Goal: Transaction & Acquisition: Subscribe to service/newsletter

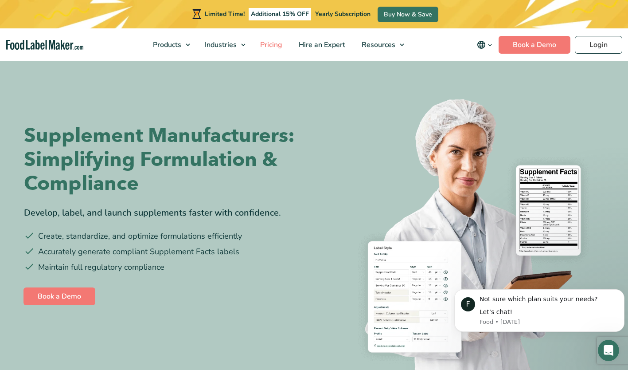
click at [270, 43] on span "Pricing" at bounding box center [271, 45] width 26 height 10
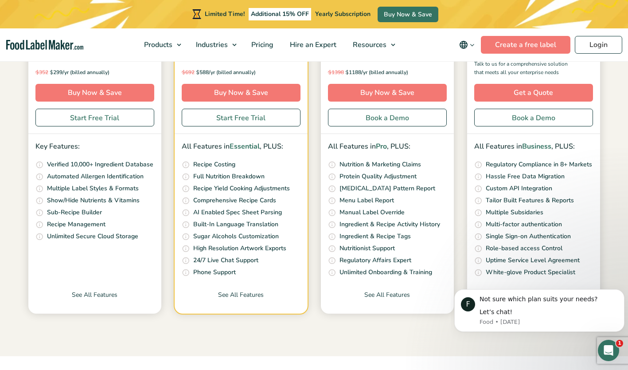
scroll to position [237, 0]
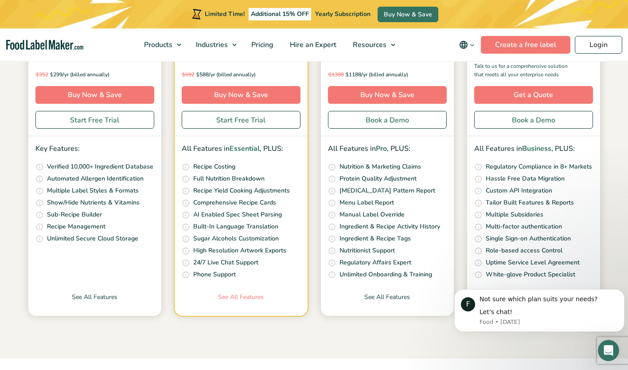
click at [228, 298] on link "See All Features" at bounding box center [241, 304] width 133 height 24
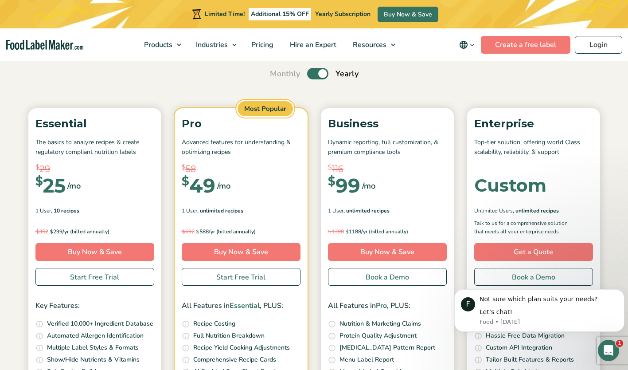
scroll to position [74, 0]
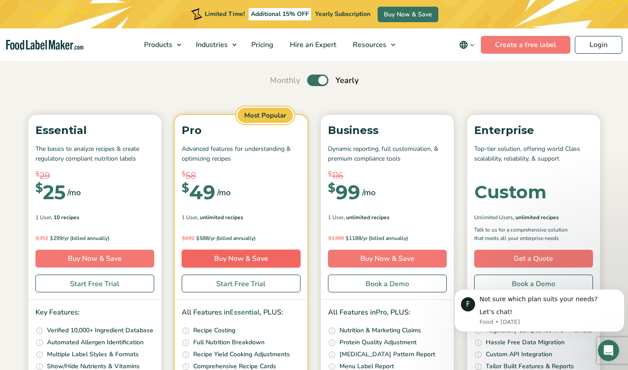
click at [245, 257] on link "Buy Now & Save" at bounding box center [241, 259] width 119 height 18
click at [239, 255] on link "Buy Now & Save" at bounding box center [241, 259] width 119 height 18
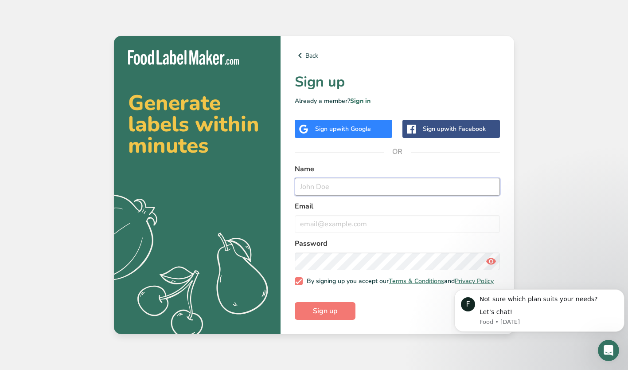
click at [341, 184] on input "text" at bounding box center [397, 187] width 205 height 18
type input "Kevin Mowers"
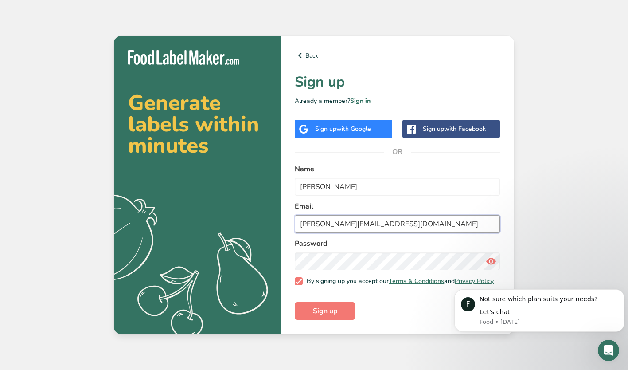
type input "kevin@liquid-innovations.biz"
click at [472, 243] on label "Password" at bounding box center [397, 243] width 205 height 11
click at [341, 314] on button "Sign up" at bounding box center [325, 311] width 61 height 18
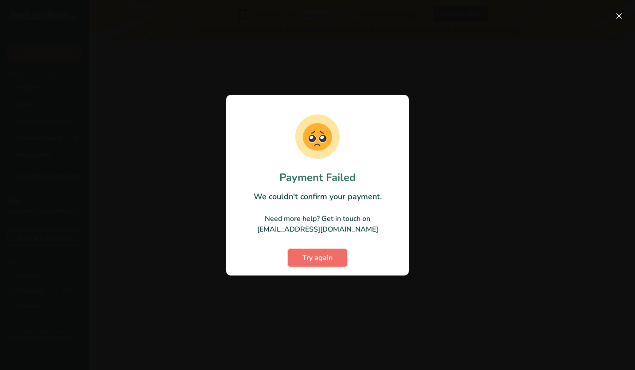
click at [321, 262] on span "Try again" at bounding box center [317, 257] width 30 height 11
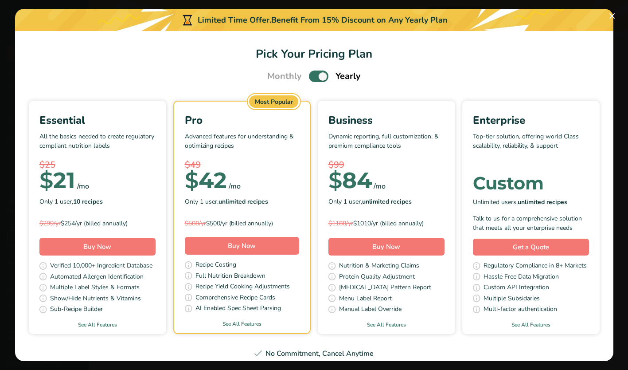
click at [309, 78] on span "Pick Your Pricing Plan Modal" at bounding box center [319, 76] width 20 height 11
click at [309, 78] on input "Pick Your Pricing Plan Modal" at bounding box center [312, 77] width 6 height 6
checkbox input "false"
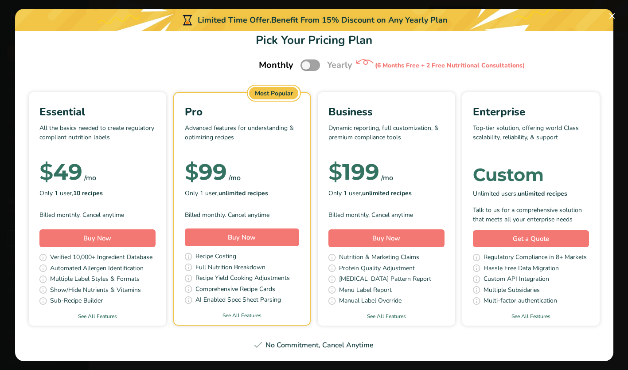
scroll to position [68, 0]
click at [162, 312] on link "See All Features" at bounding box center [97, 316] width 137 height 8
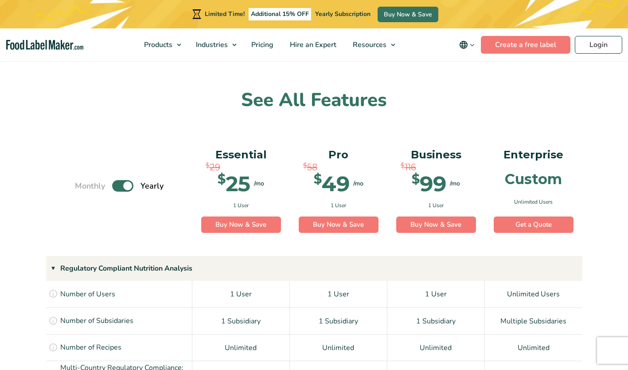
scroll to position [545, 0]
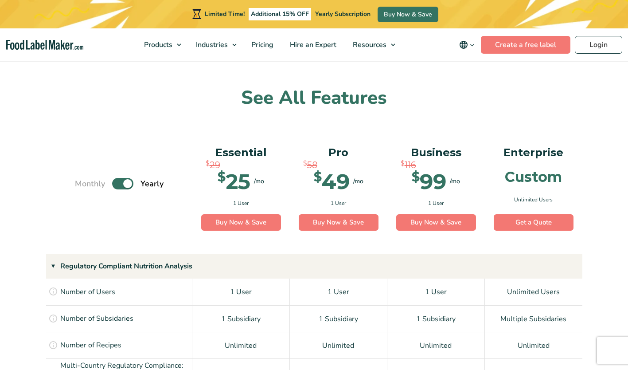
click at [124, 184] on label "Toggle" at bounding box center [122, 184] width 21 height 12
click at [82, 184] on input "Toggle" at bounding box center [80, 184] width 6 height 6
checkbox input "false"
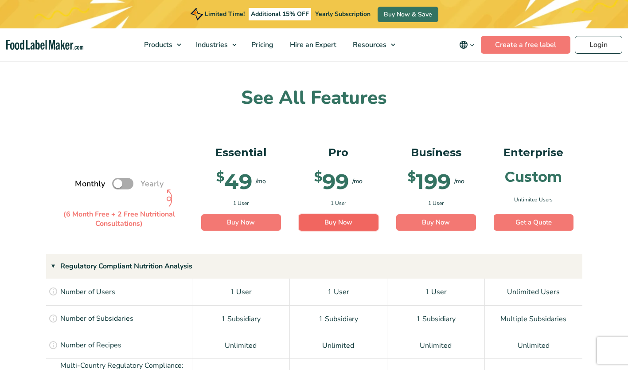
click at [337, 220] on link "Buy Now" at bounding box center [339, 222] width 80 height 17
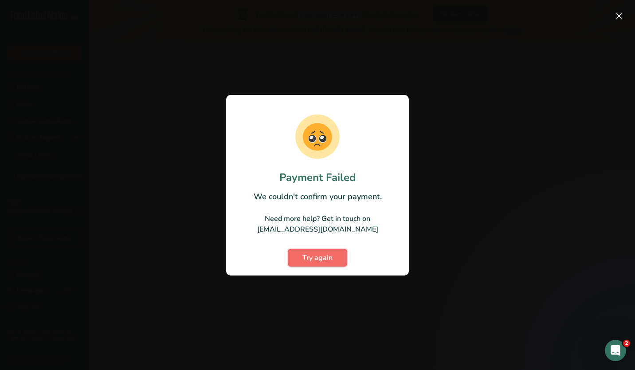
click at [327, 251] on button "Try again" at bounding box center [317, 258] width 59 height 18
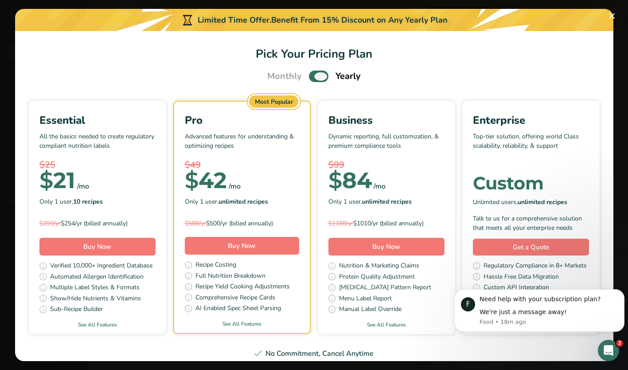
click at [314, 76] on span "Pick Your Pricing Plan Modal" at bounding box center [319, 76] width 20 height 11
click at [314, 76] on input "Pick Your Pricing Plan Modal" at bounding box center [312, 77] width 6 height 6
checkbox input "false"
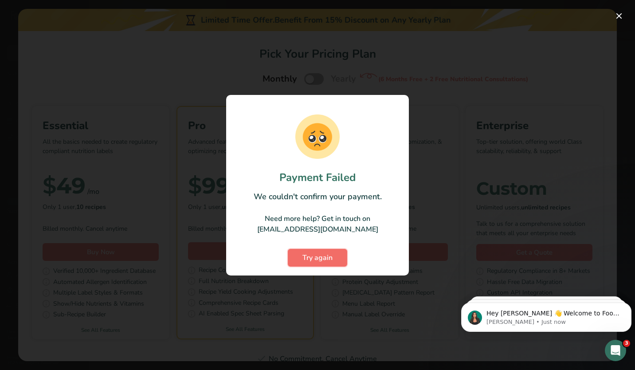
click at [320, 259] on span "Try again" at bounding box center [317, 257] width 30 height 11
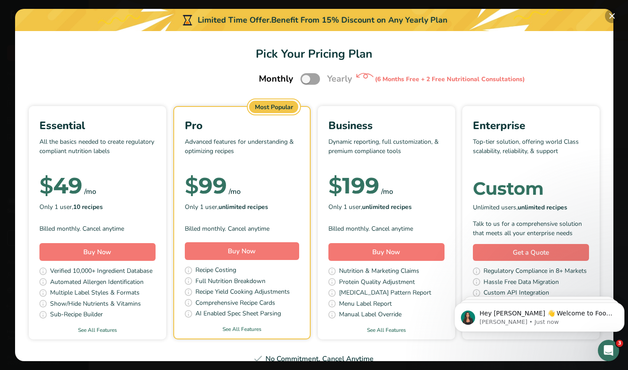
click at [611, 13] on button "Pick Your Pricing Plan Modal" at bounding box center [612, 16] width 14 height 14
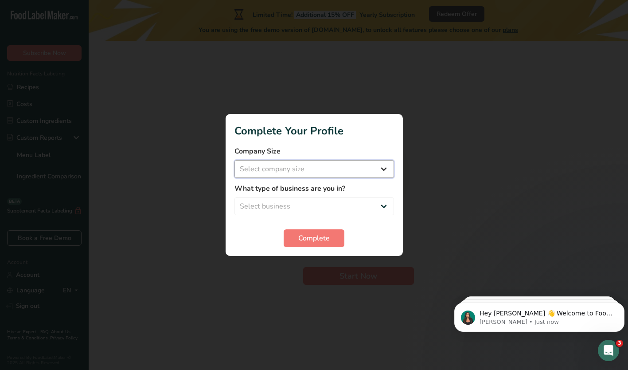
click at [381, 169] on select "Select company size Fewer than 10 Employees 10 to 50 Employees 51 to 500 Employ…" at bounding box center [315, 169] width 160 height 18
select select "1"
click at [235, 160] on select "Select company size Fewer than 10 Employees 10 to 50 Employees 51 to 500 Employ…" at bounding box center [315, 169] width 160 height 18
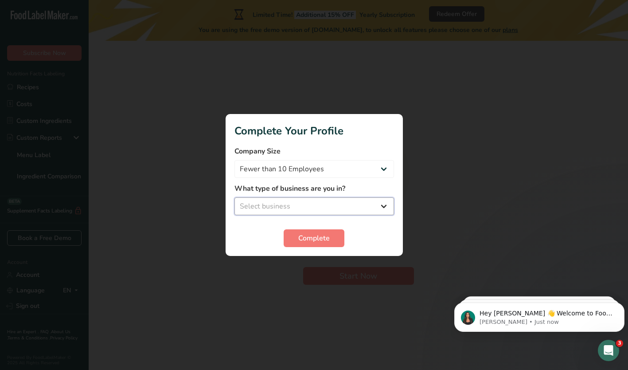
click at [383, 205] on select "Select business Packaged Food Manufacturer Restaurant & Cafe Bakery Meal Plans …" at bounding box center [315, 206] width 160 height 18
select select "1"
click at [235, 197] on select "Select business Packaged Food Manufacturer Restaurant & Cafe Bakery Meal Plans …" at bounding box center [315, 206] width 160 height 18
click at [308, 236] on span "Complete" at bounding box center [313, 238] width 31 height 11
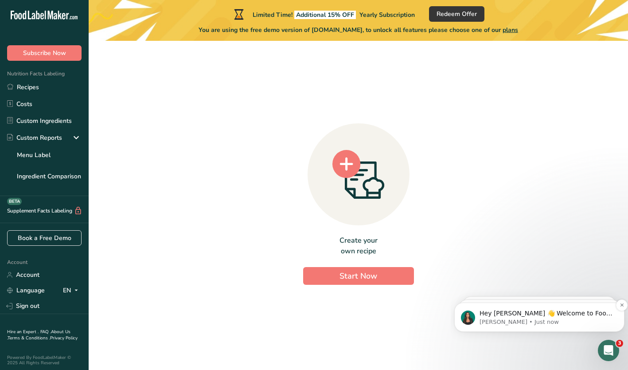
click at [523, 315] on p "Hey Kevin 👋 Welcome to Food Label Maker🙌 Take a look around! If you have any qu…" at bounding box center [547, 313] width 134 height 9
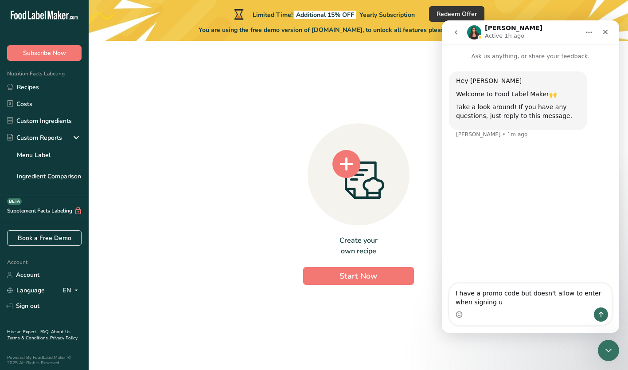
type textarea "I have a promo code but doesn't allow to enter when signing up"
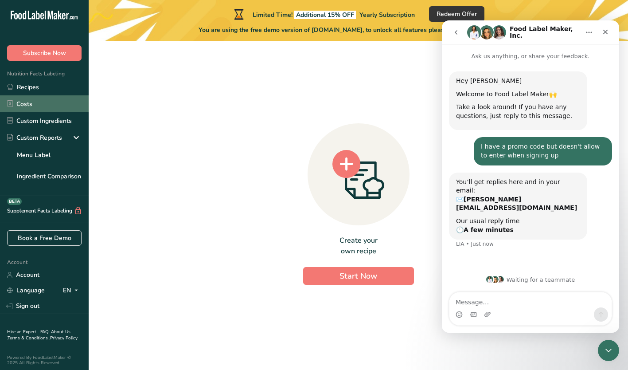
click at [33, 104] on link "Costs" at bounding box center [44, 103] width 89 height 17
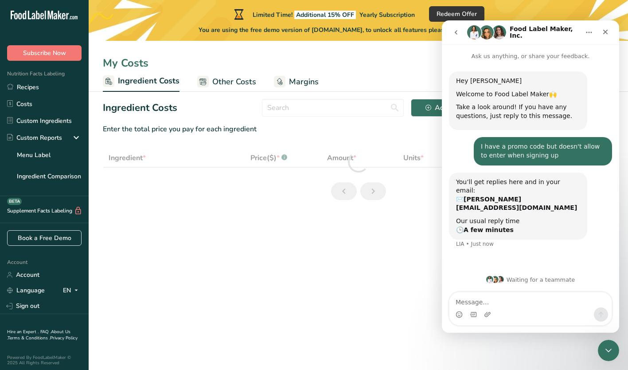
select select "1"
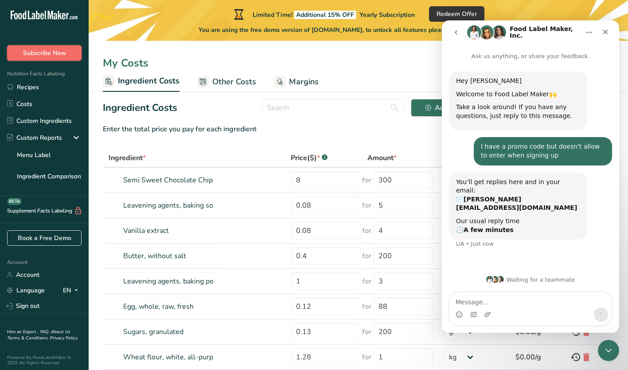
click at [41, 52] on span "Subscribe Now" at bounding box center [44, 52] width 43 height 9
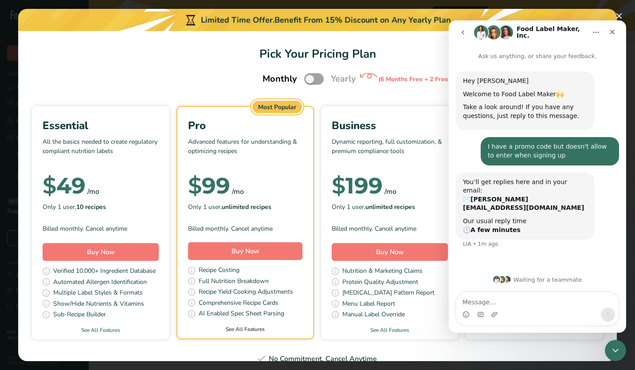
click at [308, 329] on link "See All Features" at bounding box center [245, 329] width 136 height 8
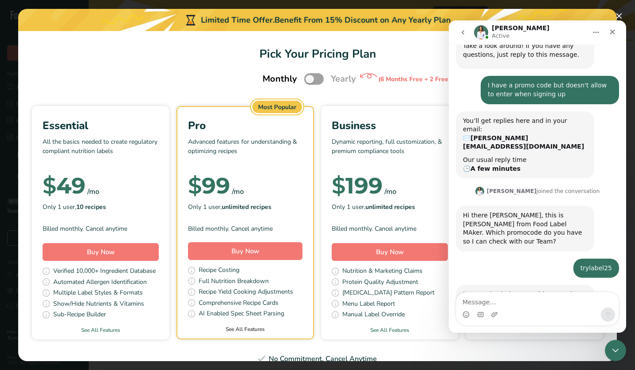
scroll to position [74, 0]
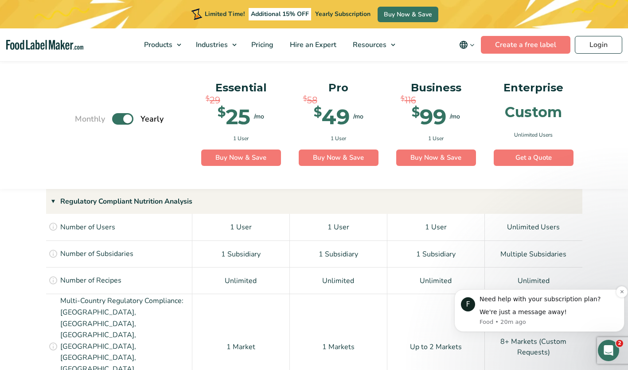
click at [534, 315] on div "We're just a message away!" at bounding box center [549, 312] width 138 height 9
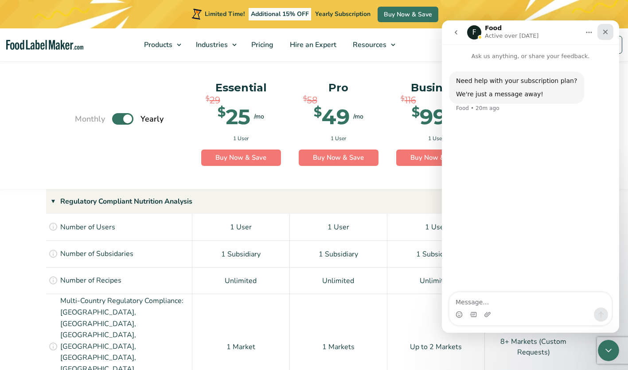
click at [602, 31] on icon "Close" at bounding box center [605, 31] width 7 height 7
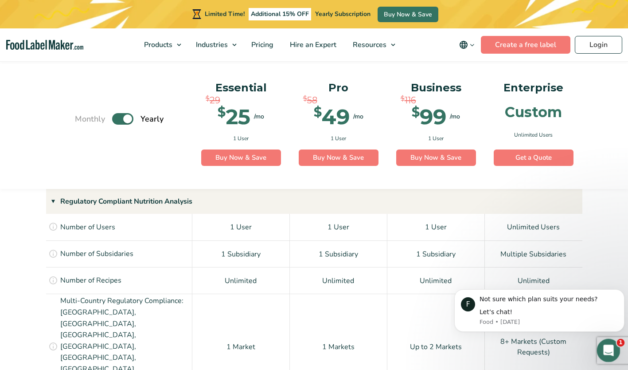
click at [614, 347] on icon "Open Intercom Messenger" at bounding box center [607, 349] width 15 height 15
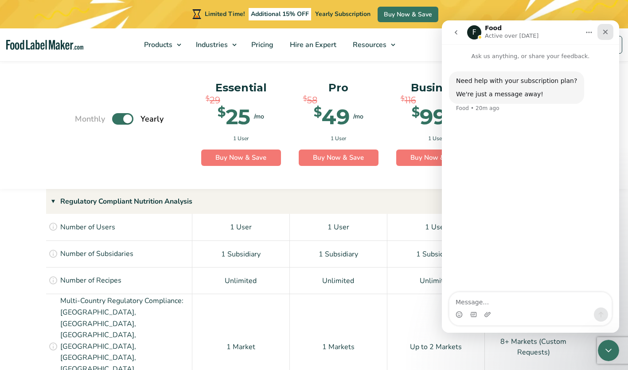
click at [606, 32] on icon "Close" at bounding box center [606, 32] width 5 height 5
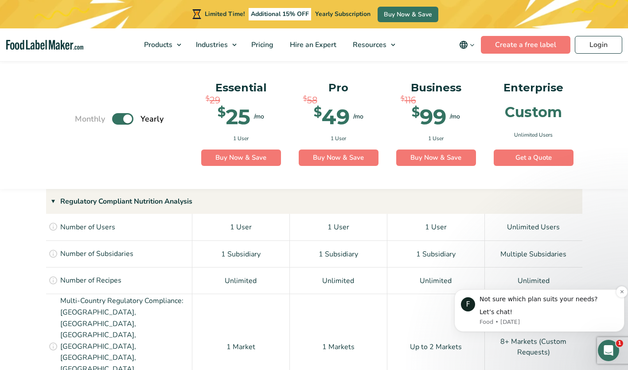
click at [540, 303] on div "Not sure which plan suits your needs?" at bounding box center [549, 299] width 138 height 9
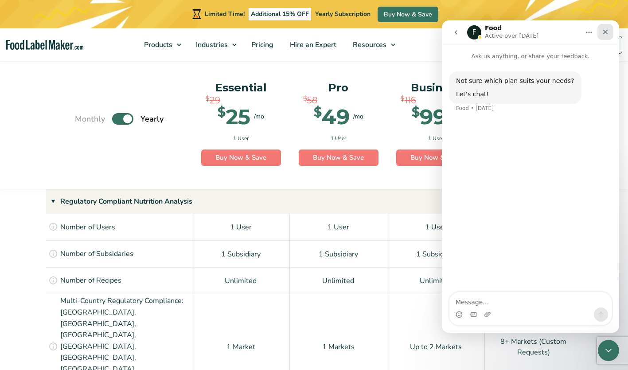
click at [602, 30] on icon "Close" at bounding box center [605, 31] width 7 height 7
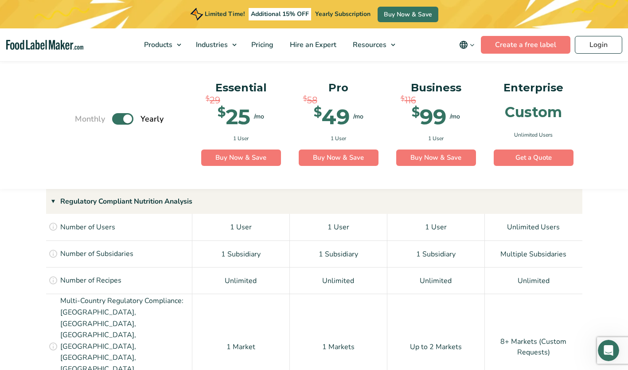
click at [123, 119] on label "Toggle" at bounding box center [122, 119] width 21 height 12
click at [82, 119] on input "Toggle" at bounding box center [80, 119] width 6 height 6
checkbox input "false"
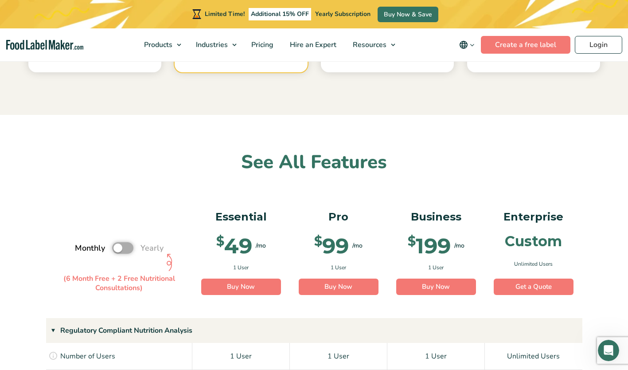
scroll to position [462, 0]
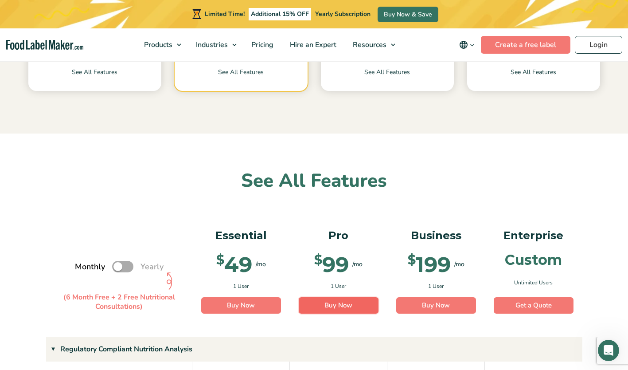
click at [339, 304] on link "Buy Now" at bounding box center [339, 305] width 80 height 17
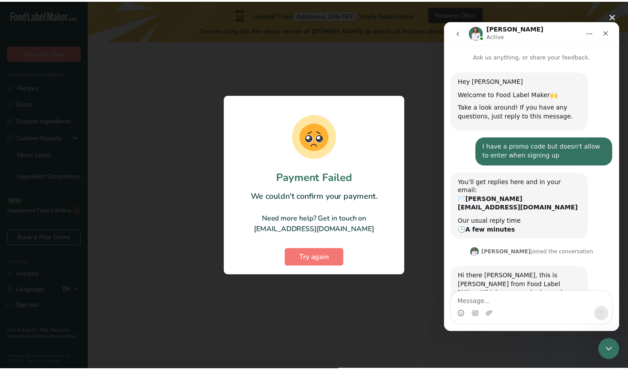
scroll to position [12, 0]
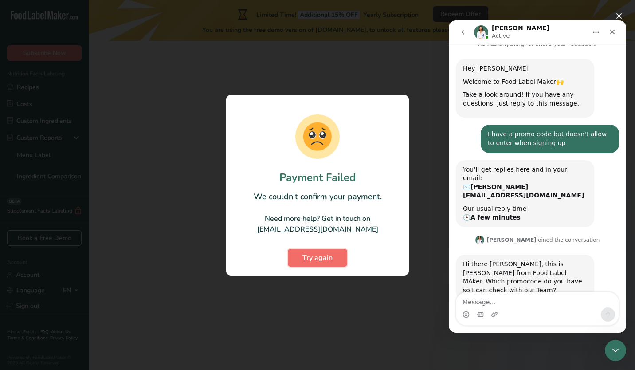
click at [323, 262] on span "Try again" at bounding box center [317, 257] width 30 height 11
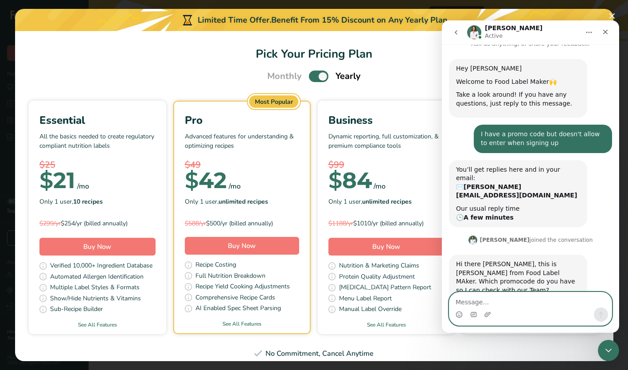
click at [469, 301] on textarea "Message…" at bounding box center [531, 299] width 162 height 15
type textarea "T"
type textarea "trylabel25"
click at [597, 317] on button "Send a message…" at bounding box center [601, 314] width 14 height 14
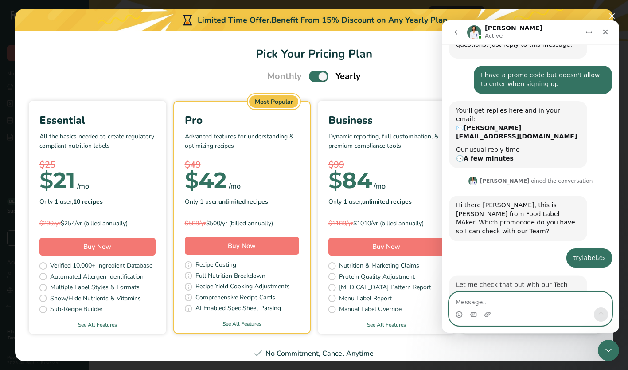
scroll to position [74, 0]
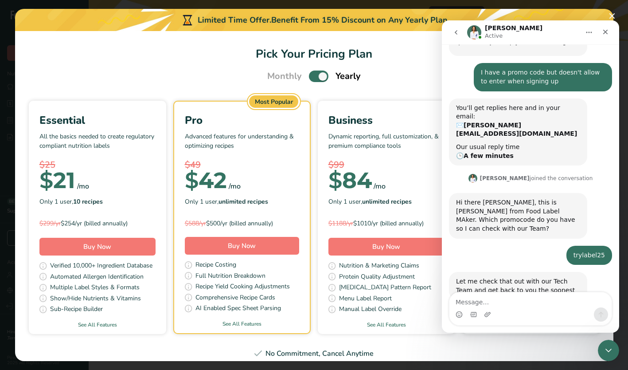
click at [309, 78] on span "Pick Your Pricing Plan Modal" at bounding box center [319, 76] width 20 height 11
click at [309, 78] on input "Pick Your Pricing Plan Modal" at bounding box center [312, 77] width 6 height 6
checkbox input "false"
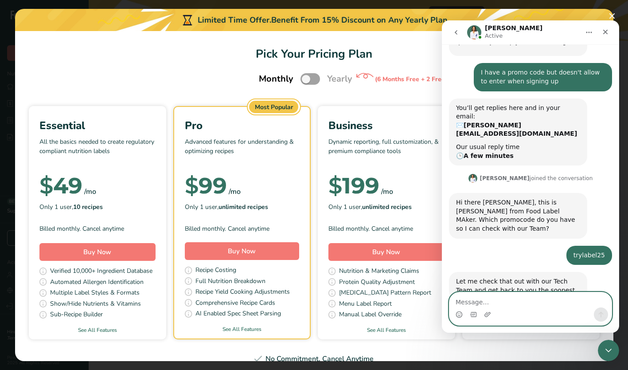
click at [481, 300] on textarea "Message…" at bounding box center [531, 299] width 162 height 15
type textarea "ok"
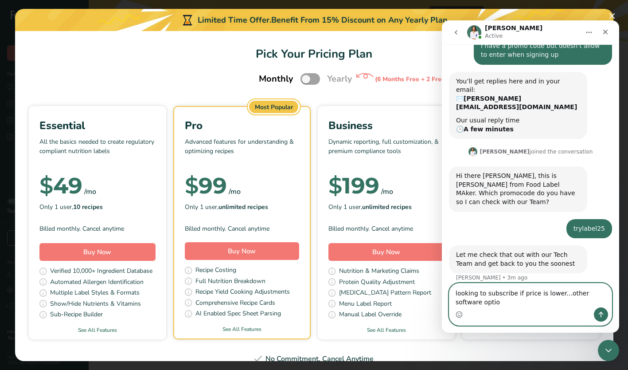
scroll to position [110, 0]
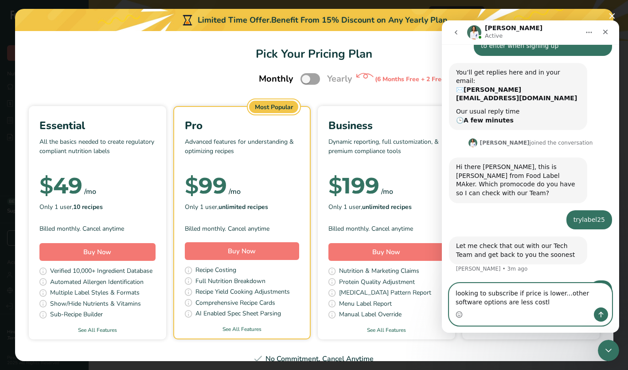
type textarea "looking to subscribe if price is lower...other software options are less costly"
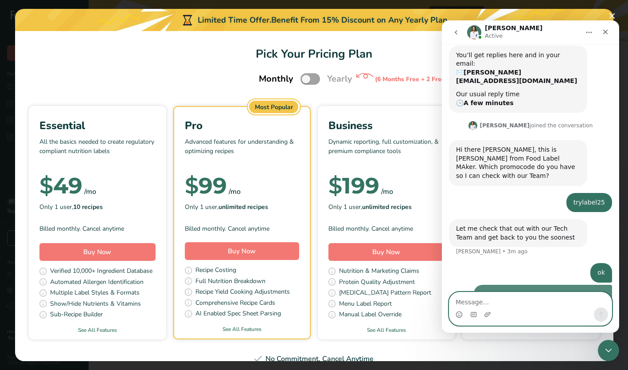
scroll to position [130, 0]
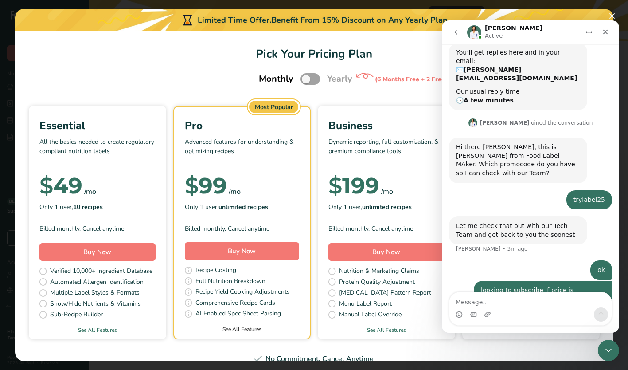
click at [308, 331] on link "See All Features" at bounding box center [242, 329] width 136 height 8
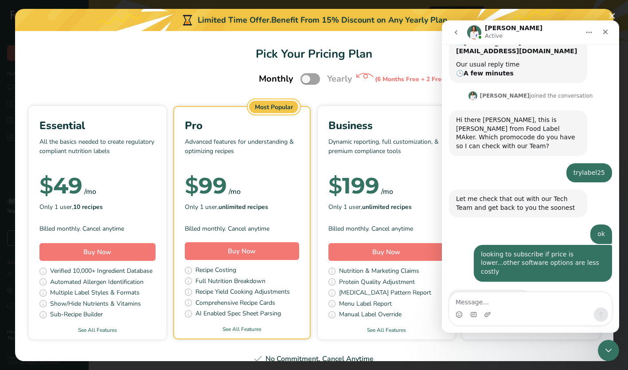
scroll to position [156, 0]
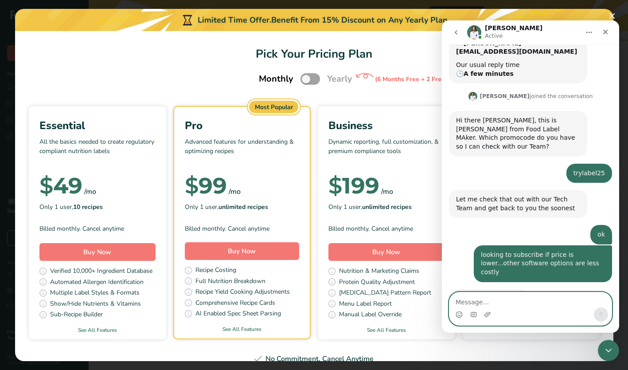
click at [475, 302] on textarea "Message…" at bounding box center [531, 299] width 162 height 15
type textarea "l"
type textarea "w"
type textarea "c"
type textarea "N"
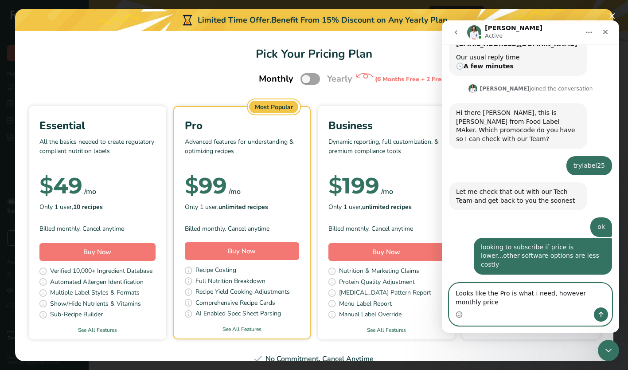
scroll to position [165, 0]
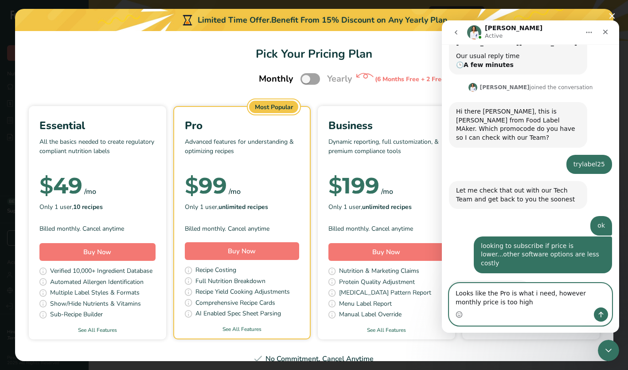
type textarea "Looks like the Pro is what i need, however monthly price is too high."
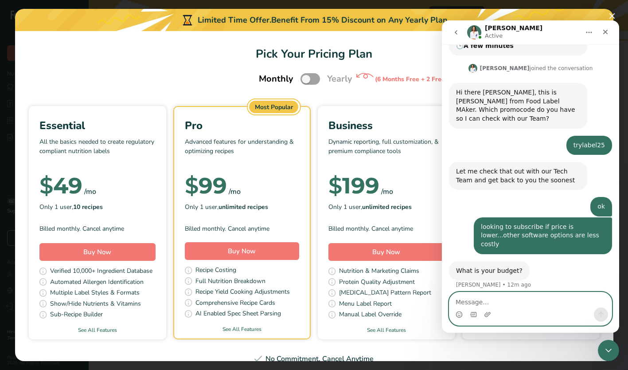
scroll to position [191, 0]
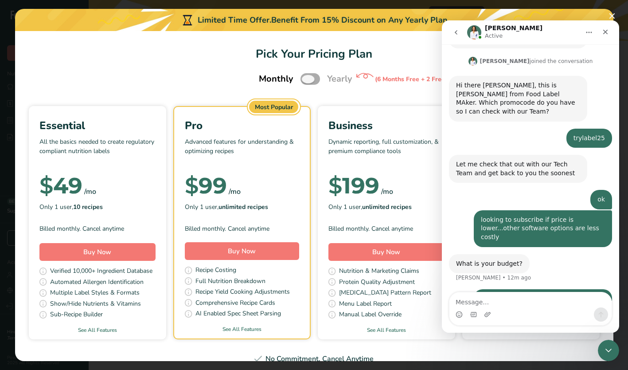
click at [310, 76] on span "Pick Your Pricing Plan Modal" at bounding box center [311, 78] width 20 height 11
click at [306, 76] on input "Pick Your Pricing Plan Modal" at bounding box center [304, 79] width 6 height 6
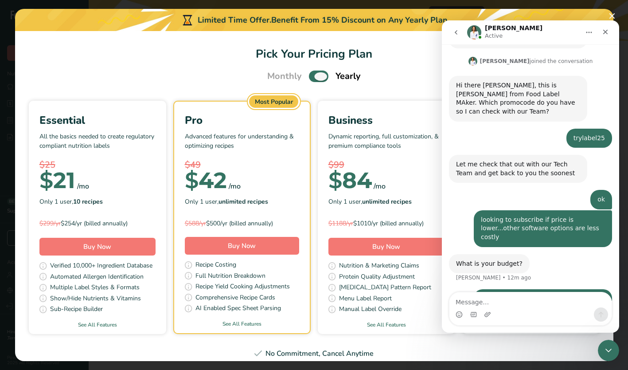
click at [310, 77] on span "Pick Your Pricing Plan Modal" at bounding box center [319, 76] width 20 height 11
click at [310, 77] on input "Pick Your Pricing Plan Modal" at bounding box center [312, 77] width 6 height 6
checkbox input "false"
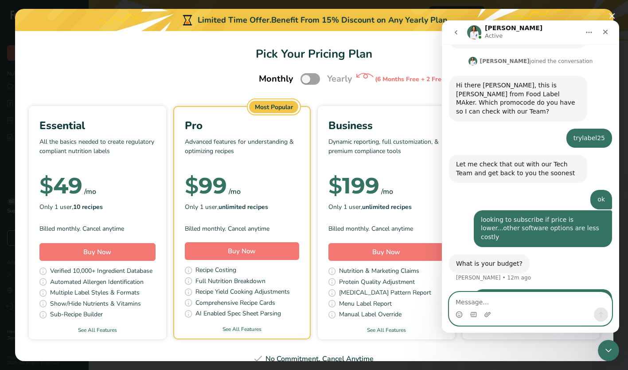
click at [470, 298] on textarea "Message…" at bounding box center [531, 299] width 162 height 15
type textarea "can you go $50/month for the PRO?"
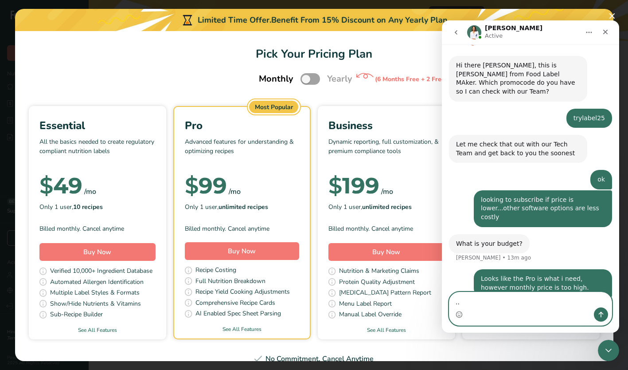
type textarea "."
click at [489, 303] on textarea "Message…" at bounding box center [531, 299] width 162 height 15
type textarea "is that possible?"
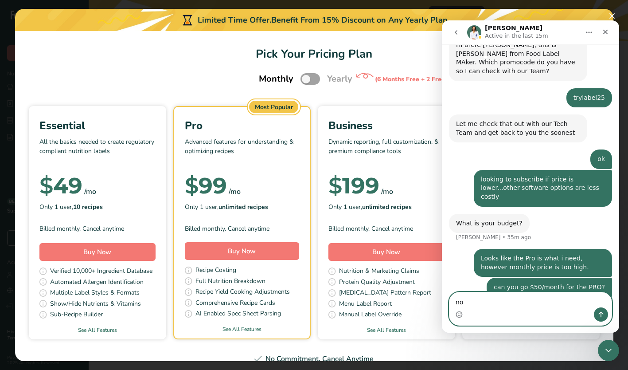
type textarea "n"
type textarea "d"
type textarea "no respons"
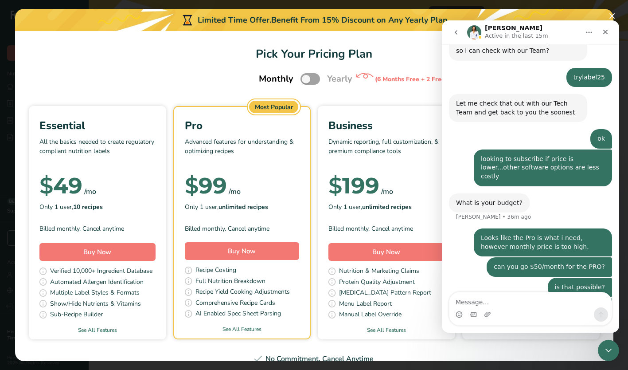
click at [476, 33] on img "Intercom messenger" at bounding box center [474, 32] width 14 height 14
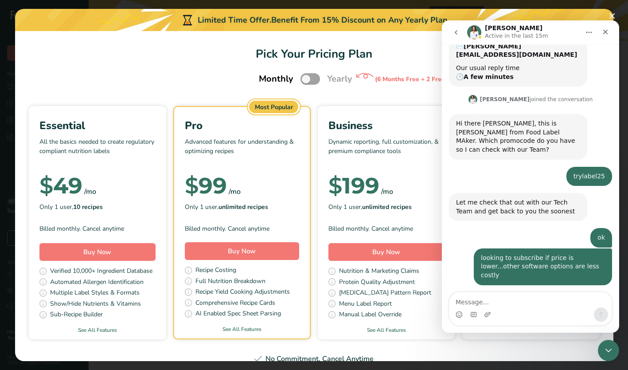
scroll to position [0, 0]
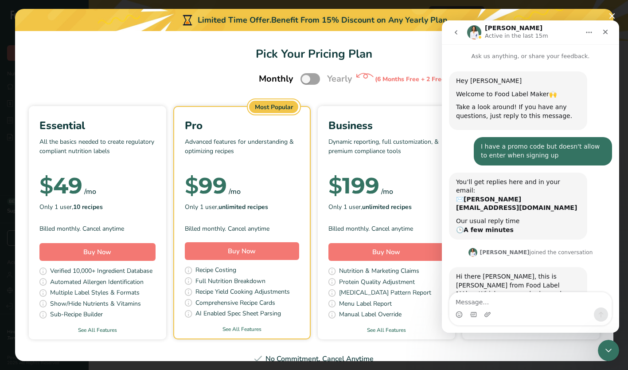
drag, startPoint x: 539, startPoint y: 27, endPoint x: 542, endPoint y: 32, distance: 6.0
click at [542, 32] on div "Rana Active in the last 15m" at bounding box center [523, 33] width 113 height 16
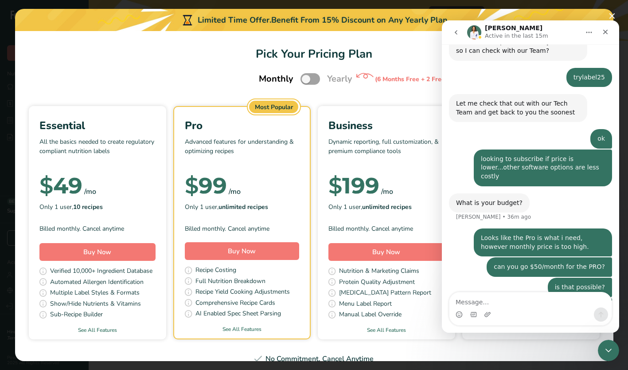
drag, startPoint x: 617, startPoint y: 116, endPoint x: 1077, endPoint y: 280, distance: 487.9
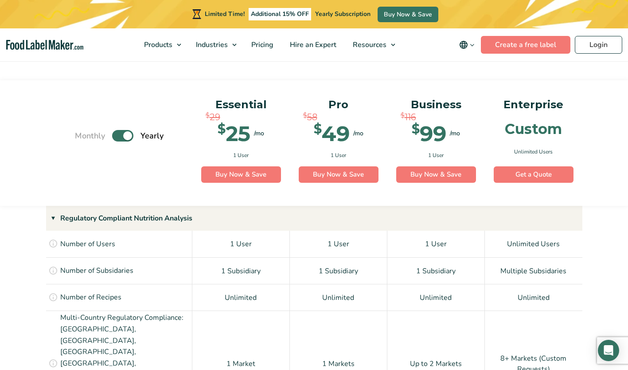
scroll to position [593, 0]
